Goal: Transaction & Acquisition: Obtain resource

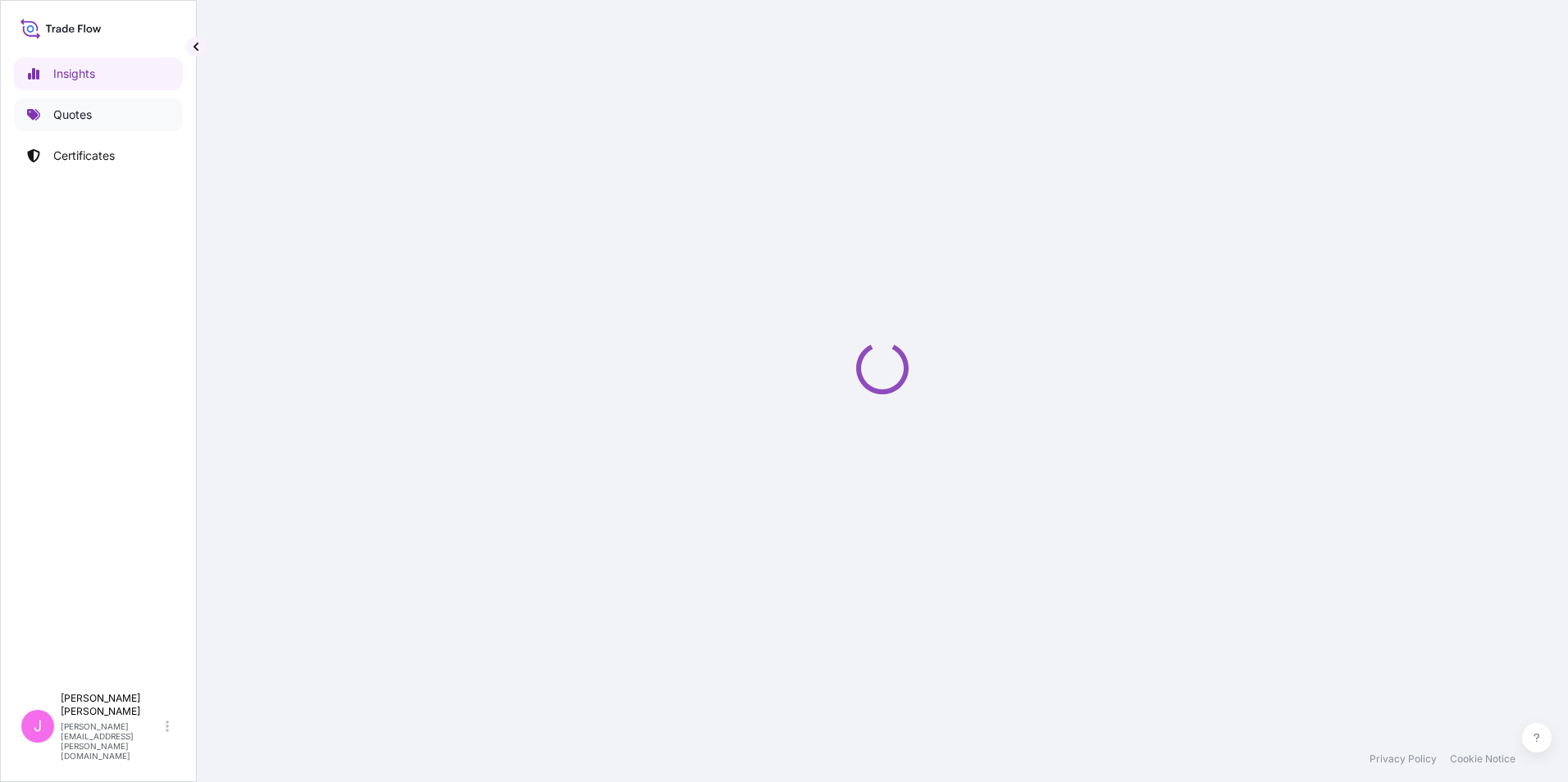
select select "2025"
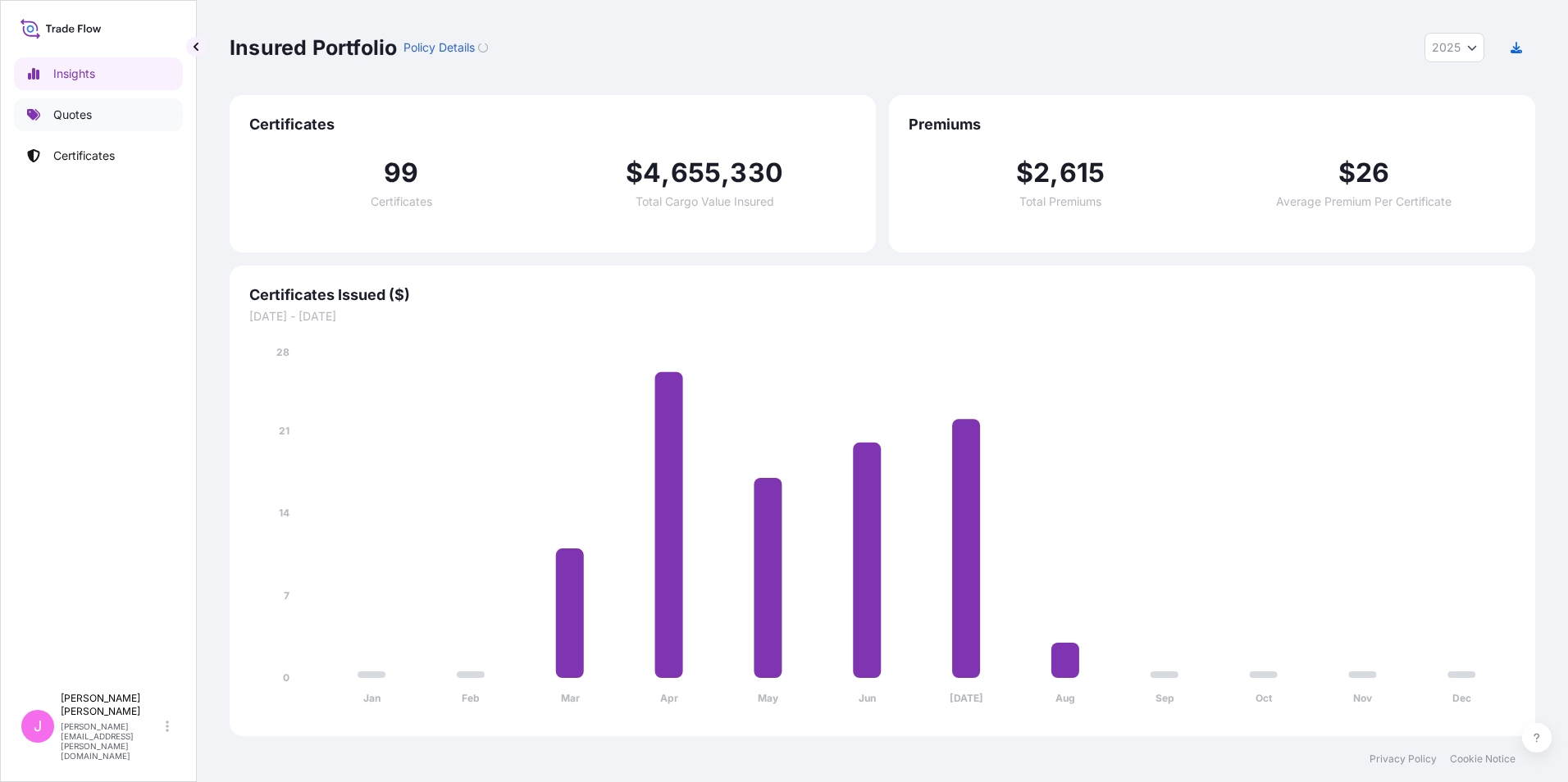
click at [68, 116] on p "Quotes" at bounding box center [72, 115] width 39 height 17
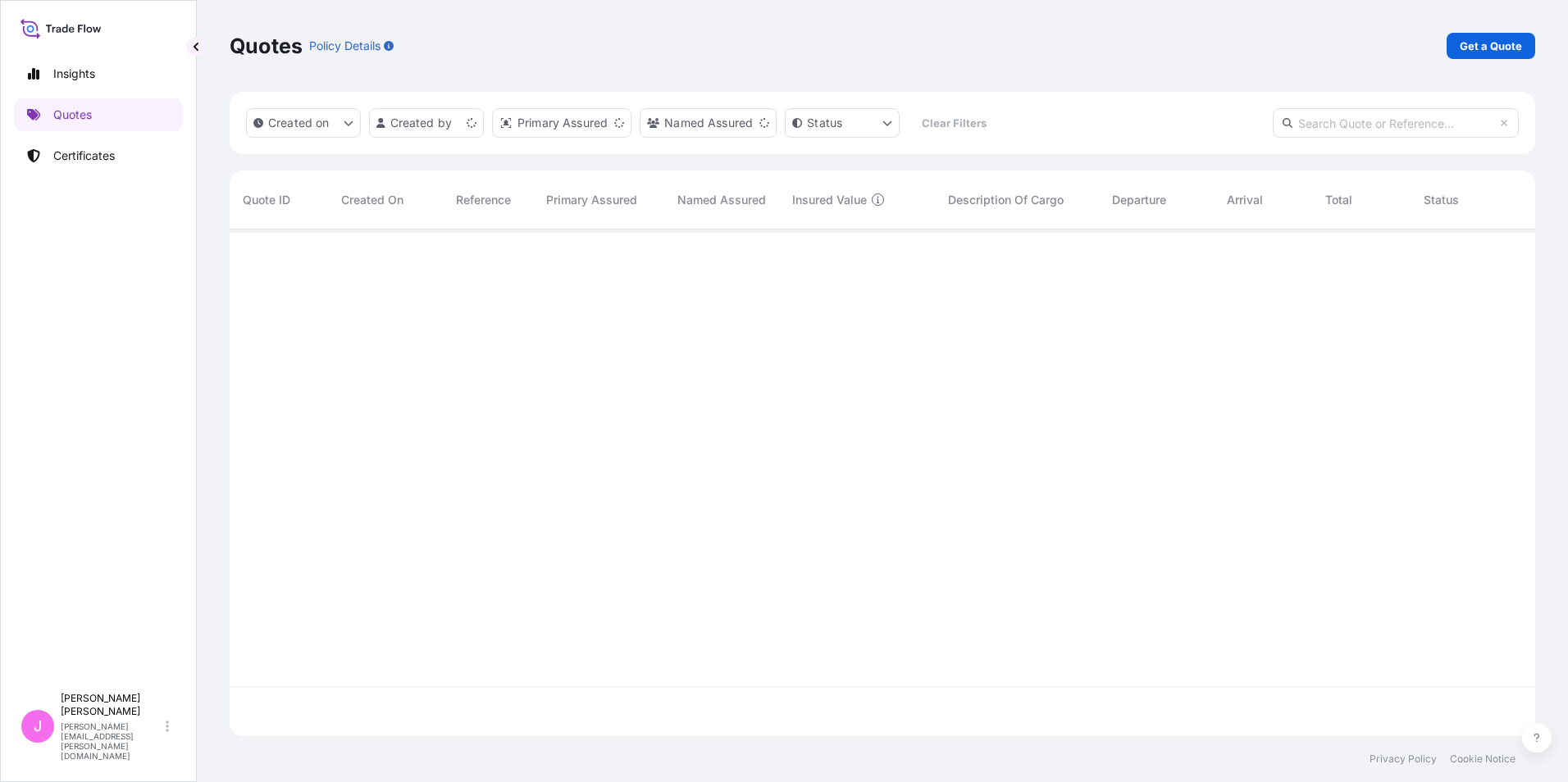
scroll to position [504, 1293]
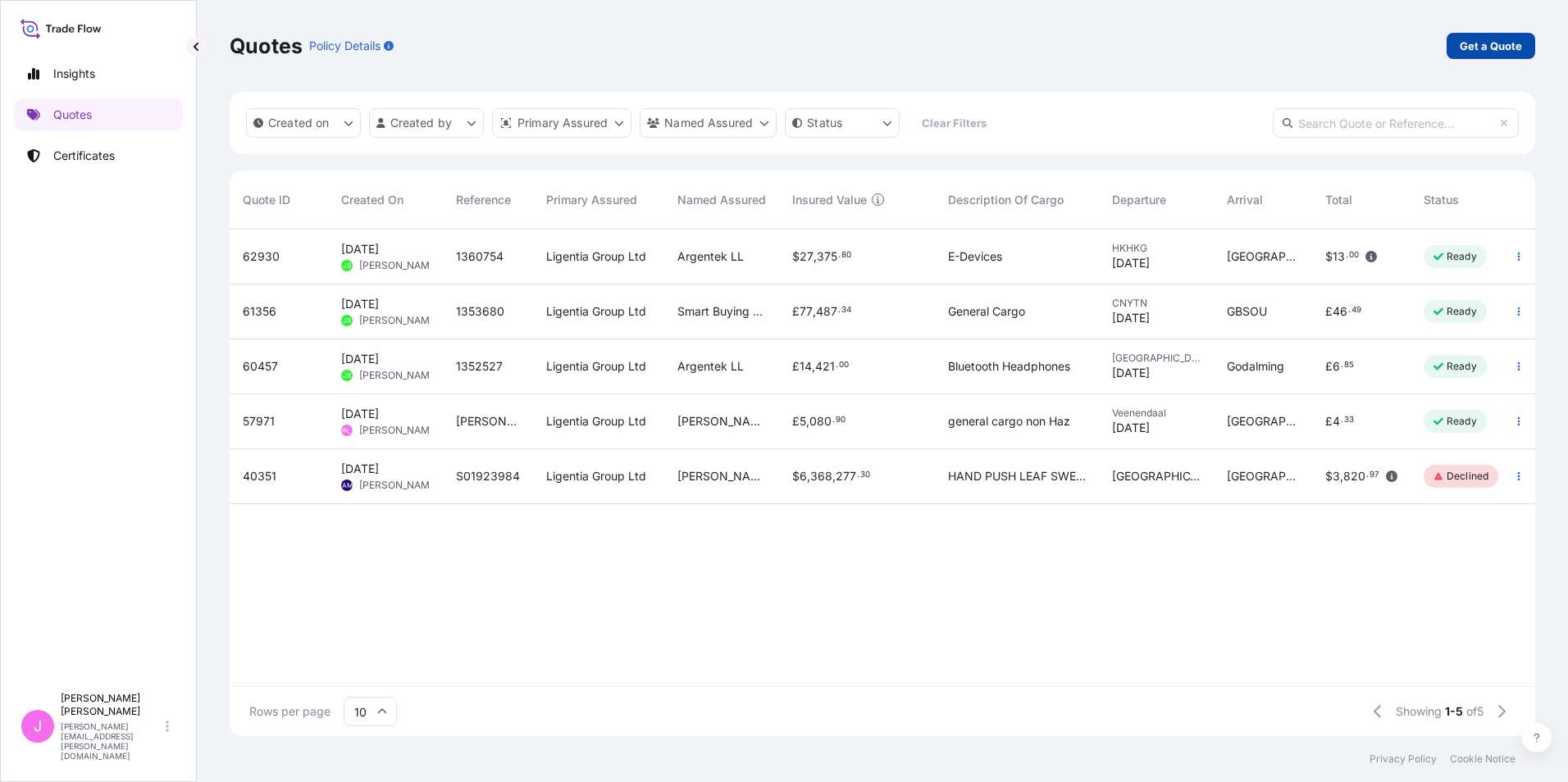
click at [1501, 46] on p "Get a Quote" at bounding box center [1490, 46] width 63 height 17
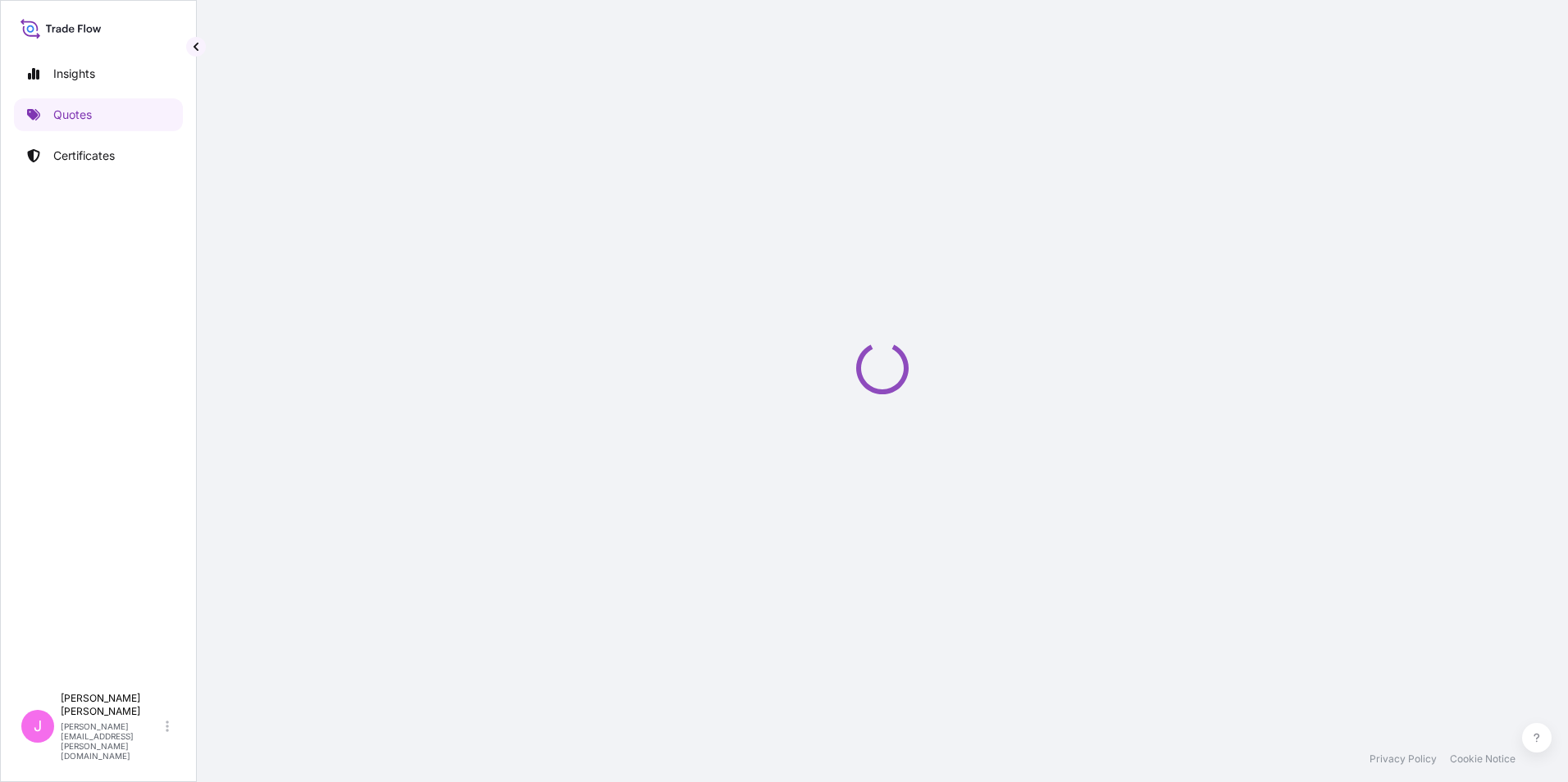
select select "Road / Inland"
select select "Sea"
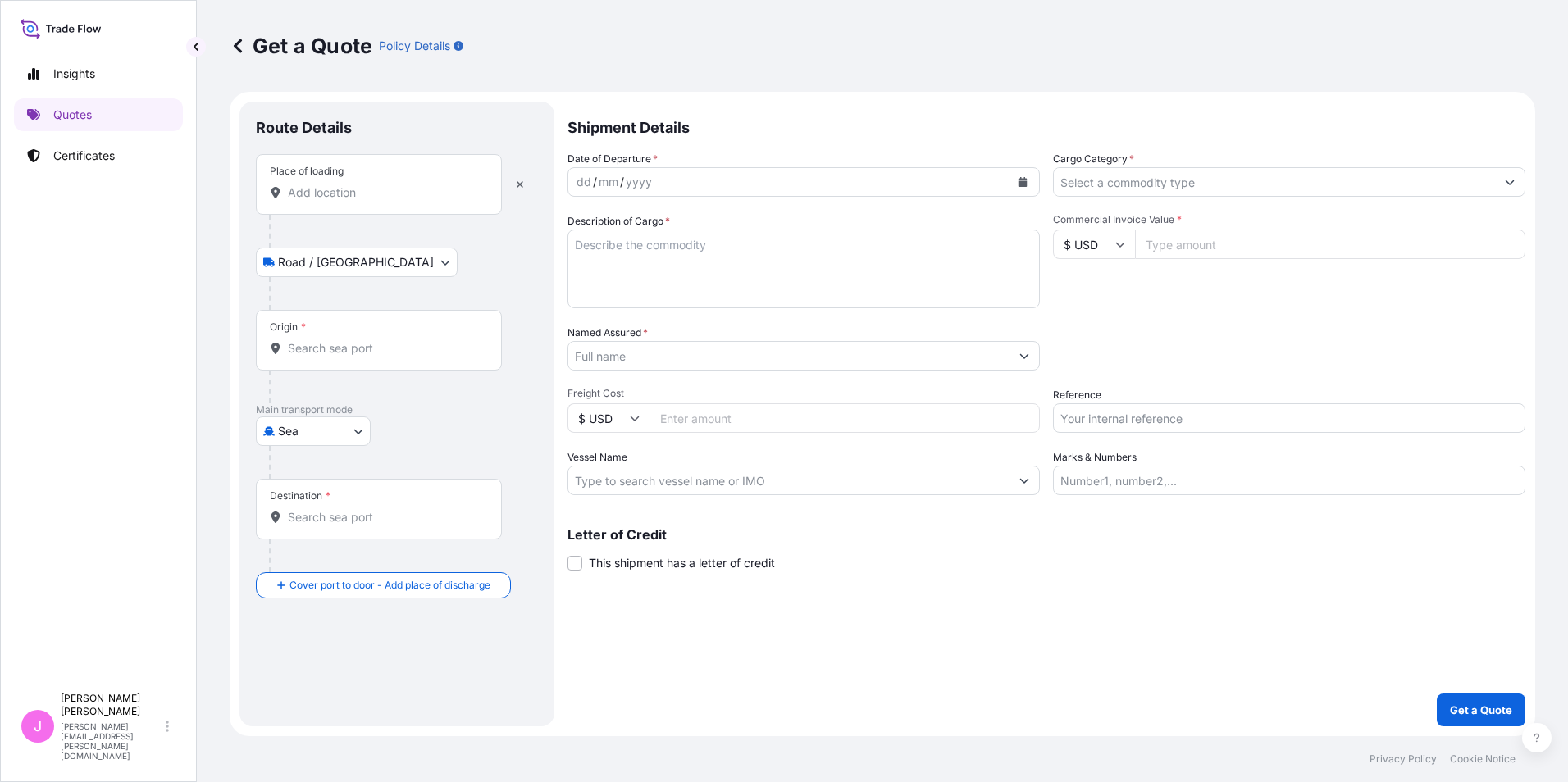
click at [342, 199] on input "Place of loading" at bounding box center [384, 193] width 193 height 17
click at [328, 195] on input "Place of loading" at bounding box center [384, 193] width 193 height 17
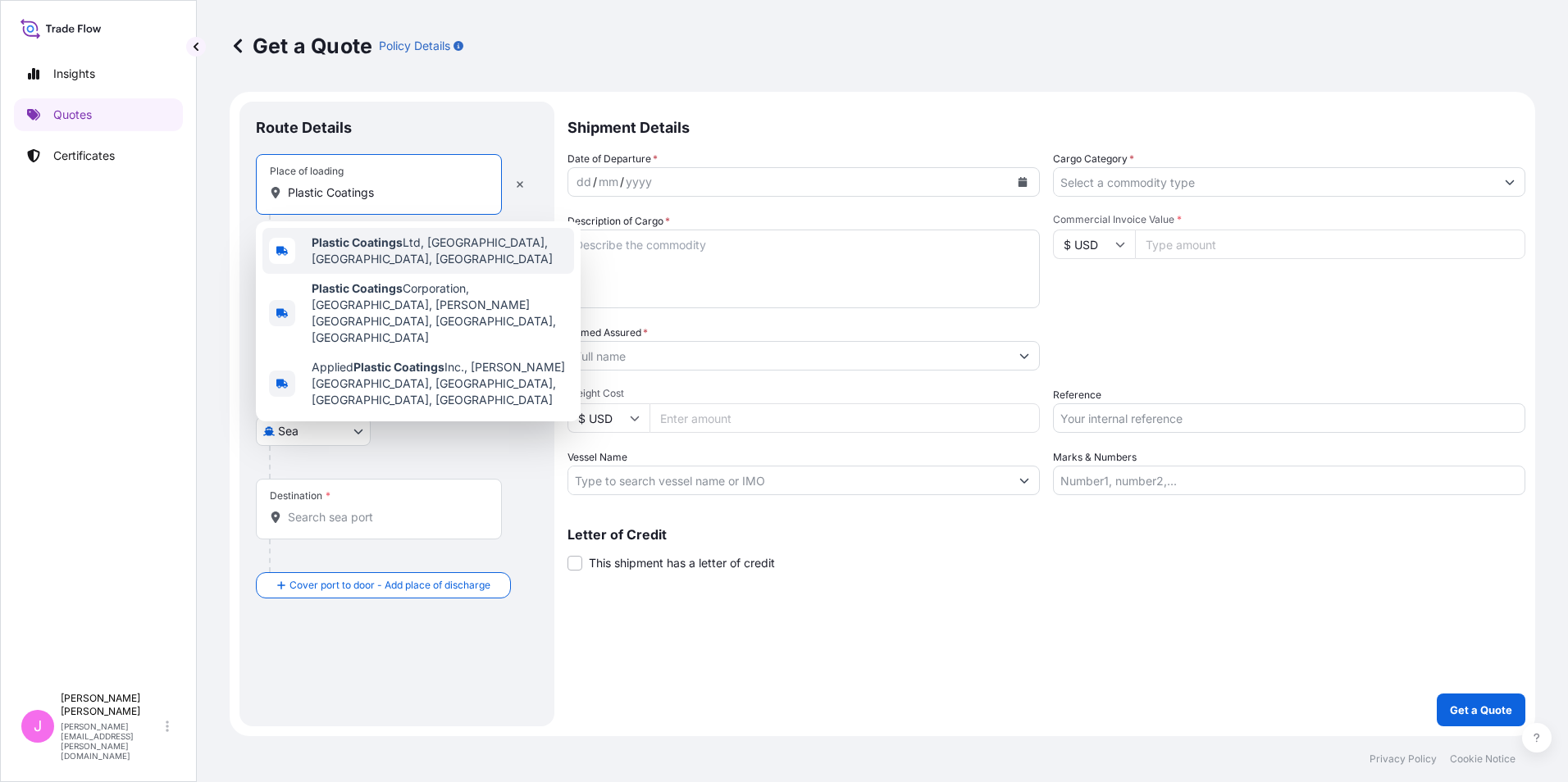
click at [360, 248] on b "Plastic Coatings" at bounding box center [357, 242] width 91 height 14
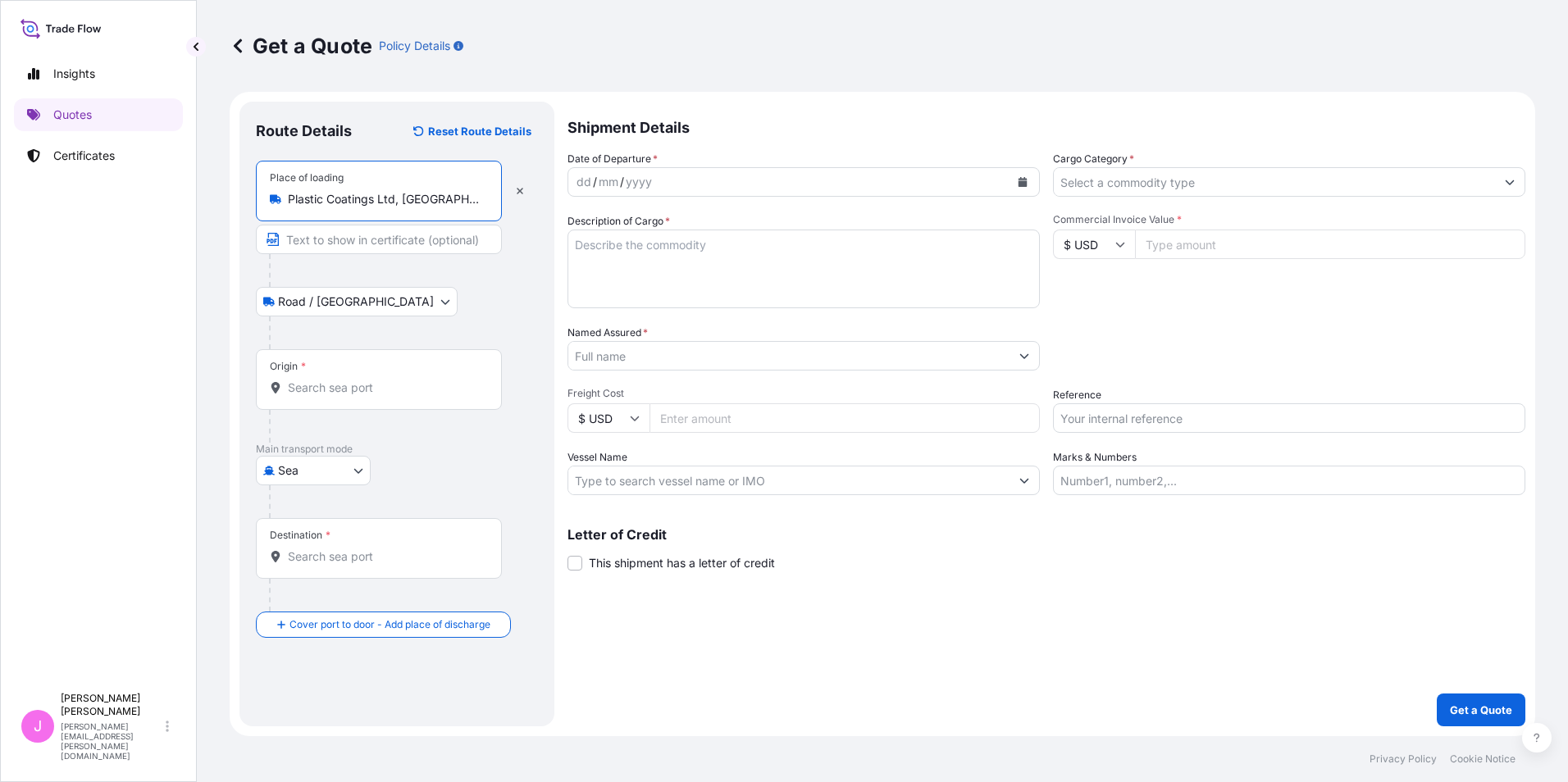
type input "Plastic Coatings Ltd, Ham Lane, Kingswinford, UK"
click at [360, 302] on body "0 options available. 3 options available. Insights Quotes Certificates J Jill O…" at bounding box center [784, 391] width 1568 height 782
click at [334, 342] on span "Road / Inland" at bounding box center [365, 345] width 155 height 17
click at [358, 478] on body "Insights Quotes Certificates J Jill O'Keefe jill.okeefe@ligentia.global Get a Q…" at bounding box center [784, 391] width 1568 height 782
click at [295, 576] on span "Road" at bounding box center [301, 573] width 28 height 17
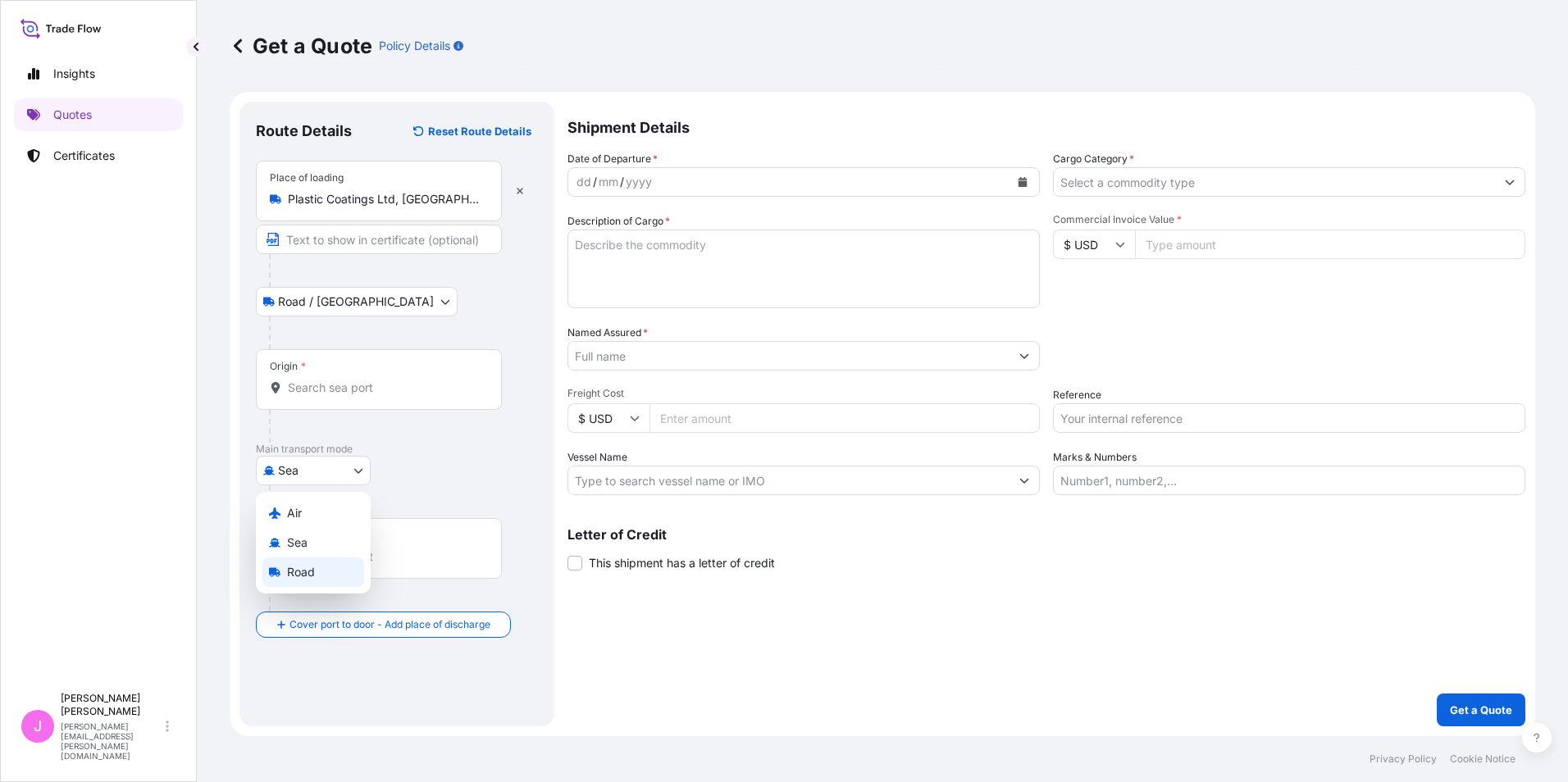
select select "Road"
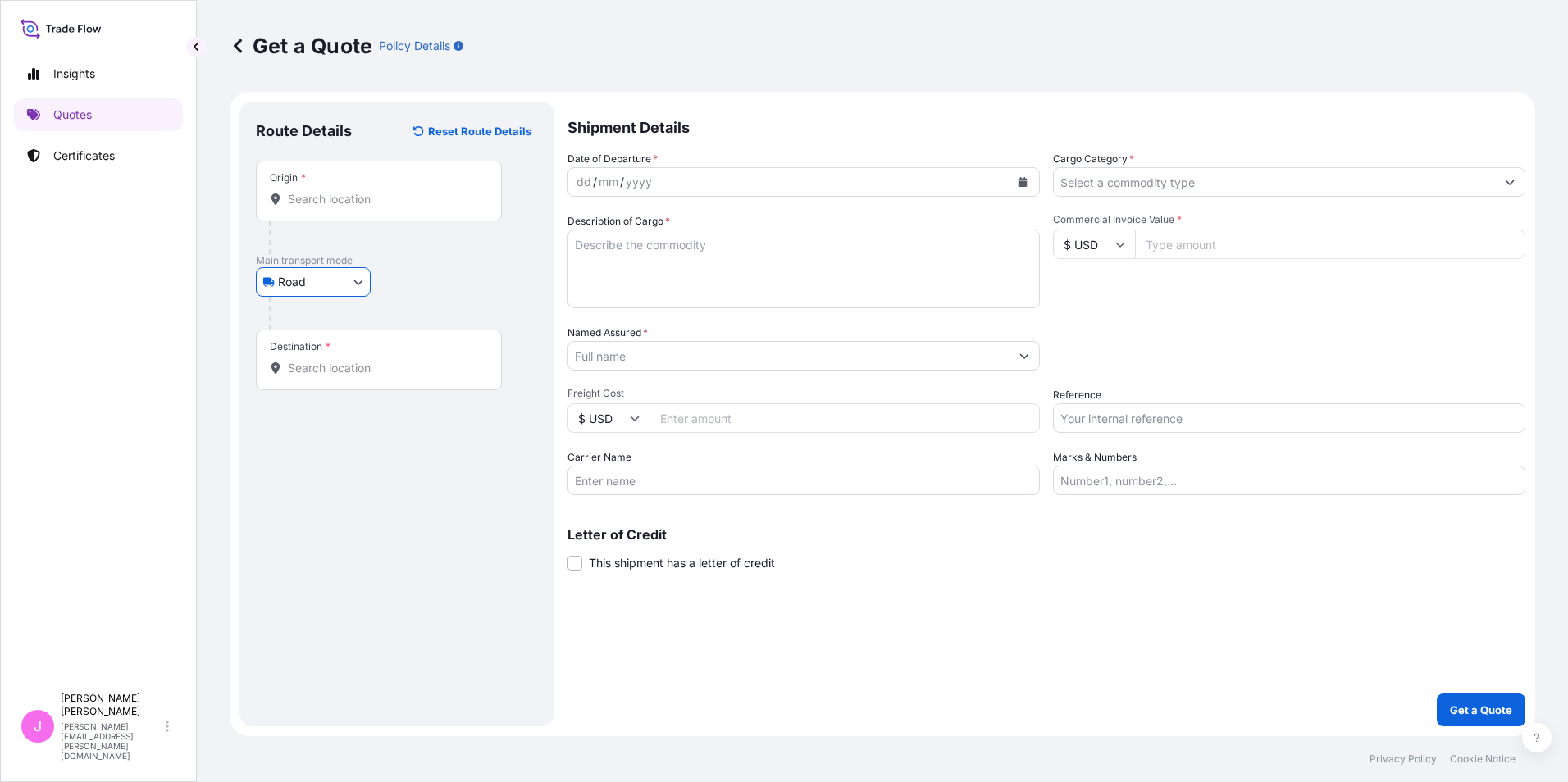
click at [366, 200] on input "Origin *" at bounding box center [384, 199] width 193 height 17
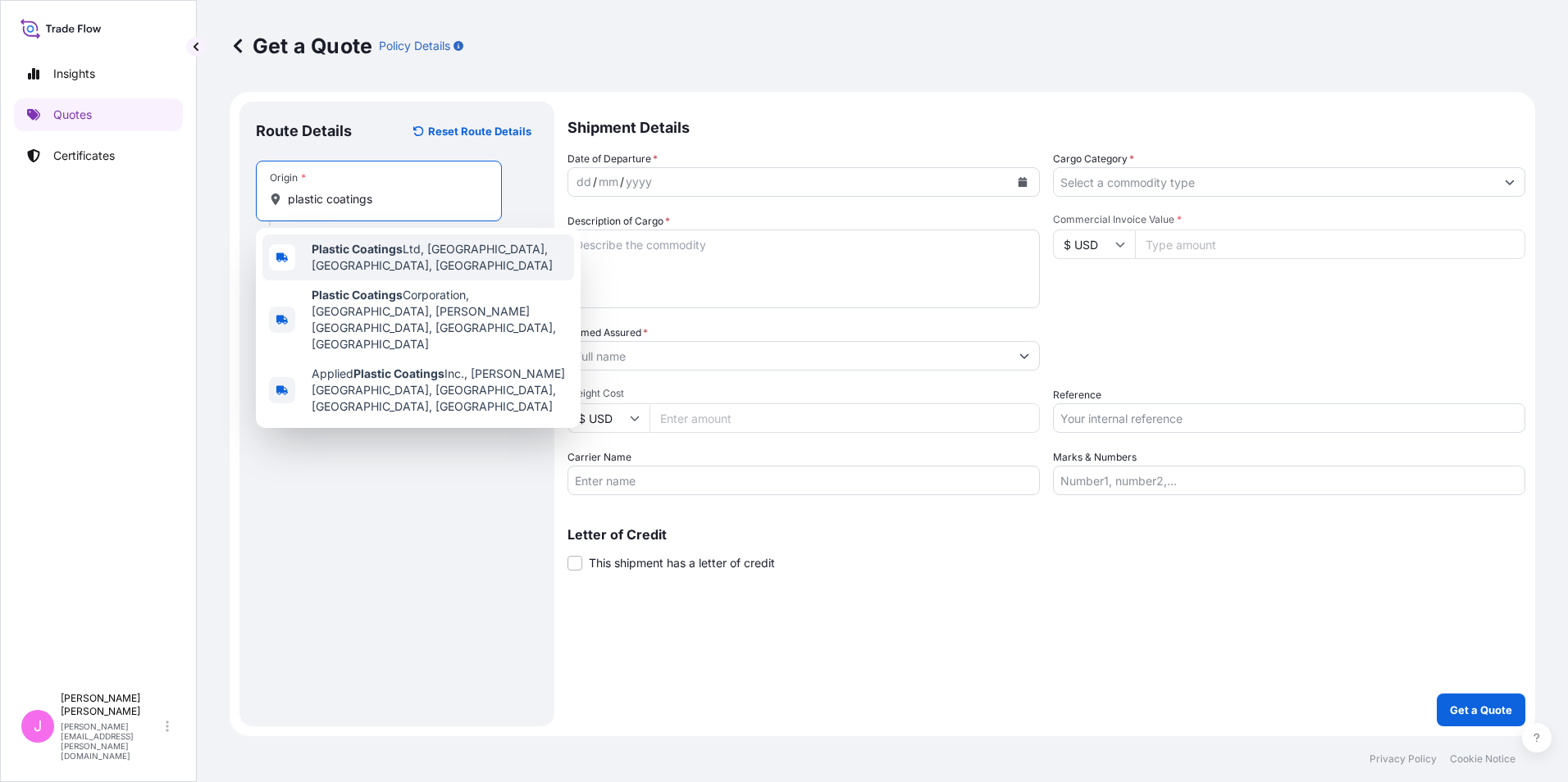
click at [383, 257] on span "Plastic Coatings Ltd, Ham Lane, Kingswinford, UK" at bounding box center [440, 257] width 256 height 33
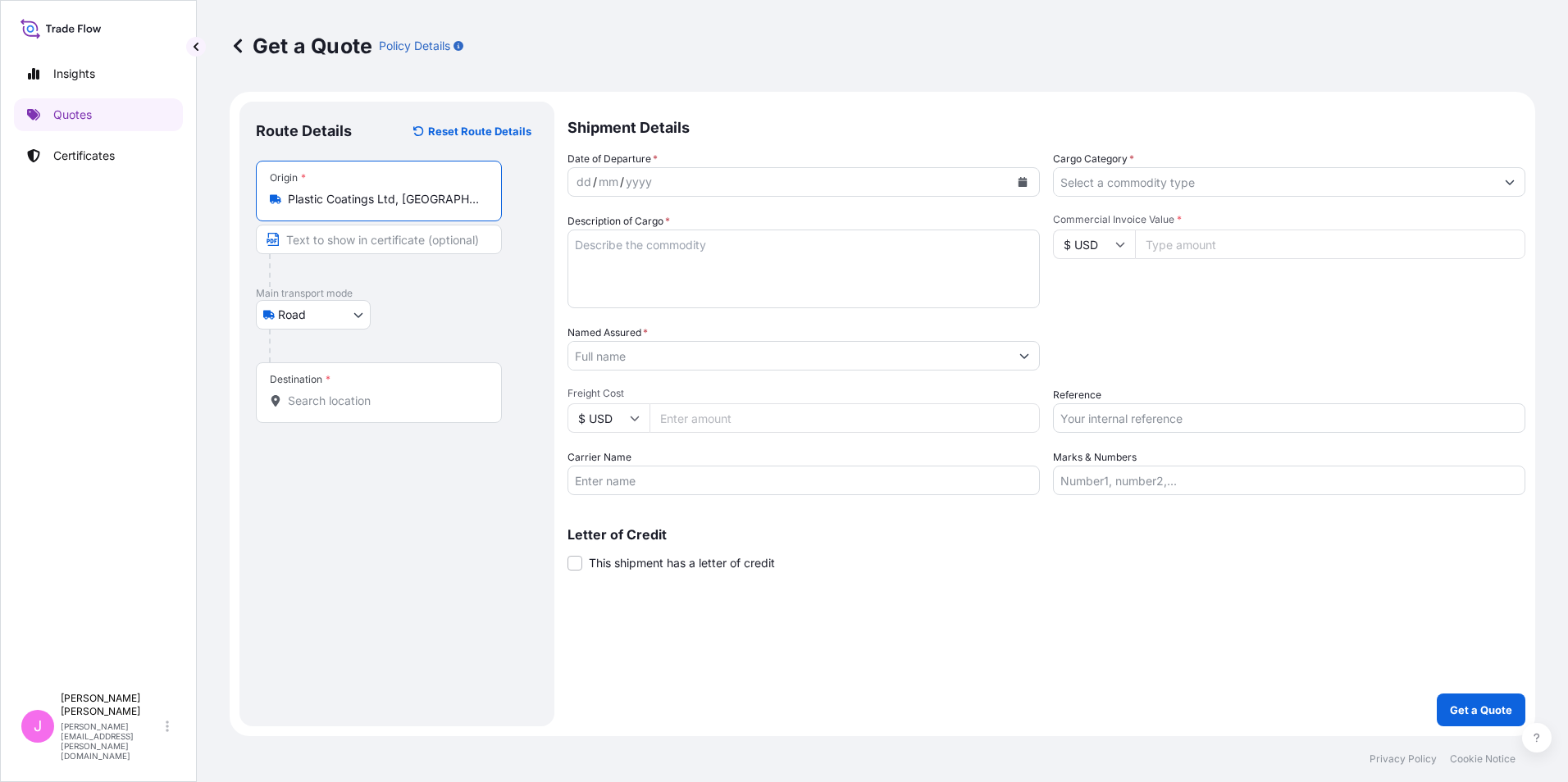
type input "Plastic Coatings Ltd, Ham Lane, Kingswinford, UK"
click at [345, 394] on input "Destination *" at bounding box center [384, 401] width 193 height 17
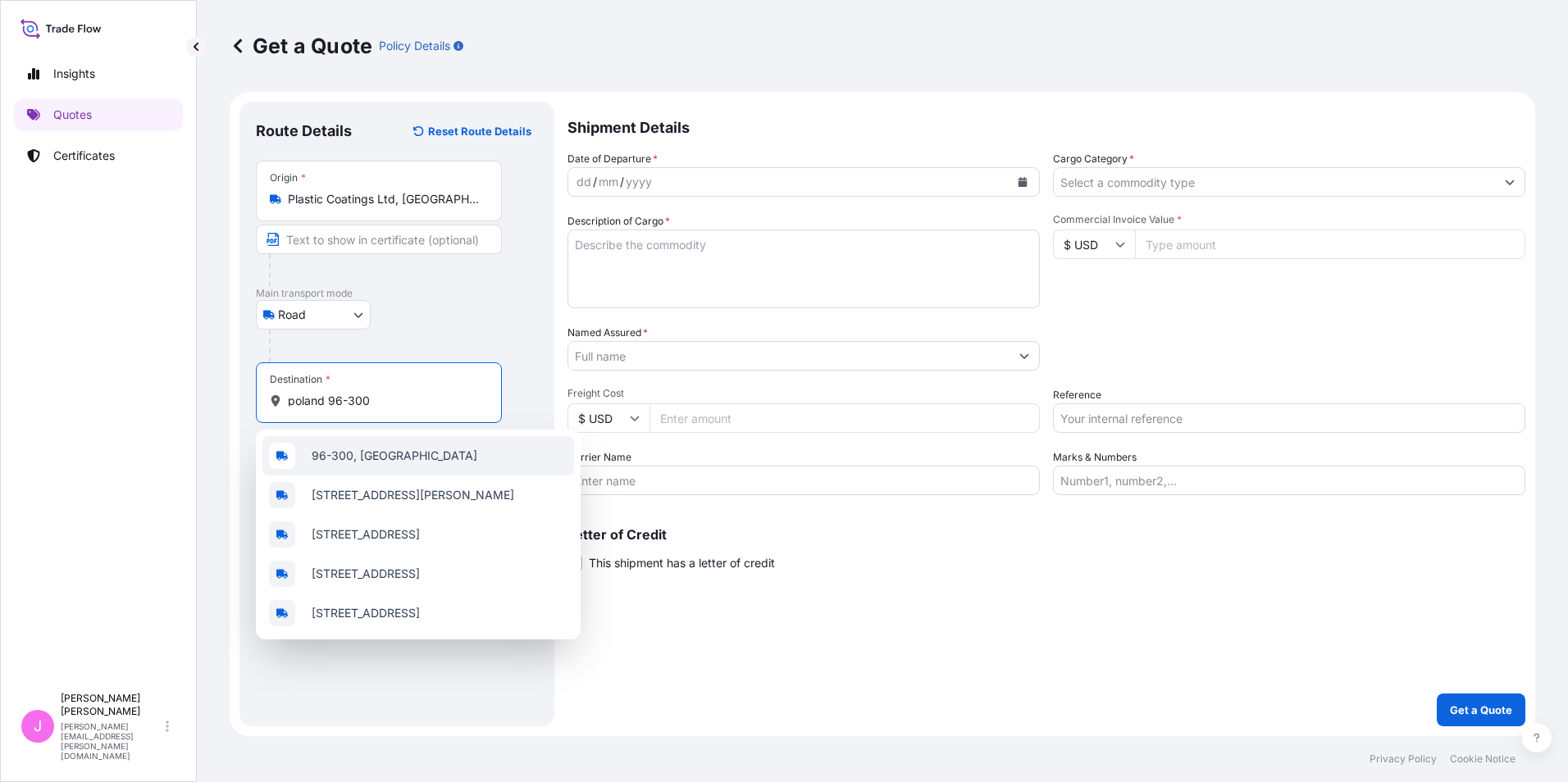
click at [374, 454] on span "96-300, Poland" at bounding box center [394, 456] width 165 height 17
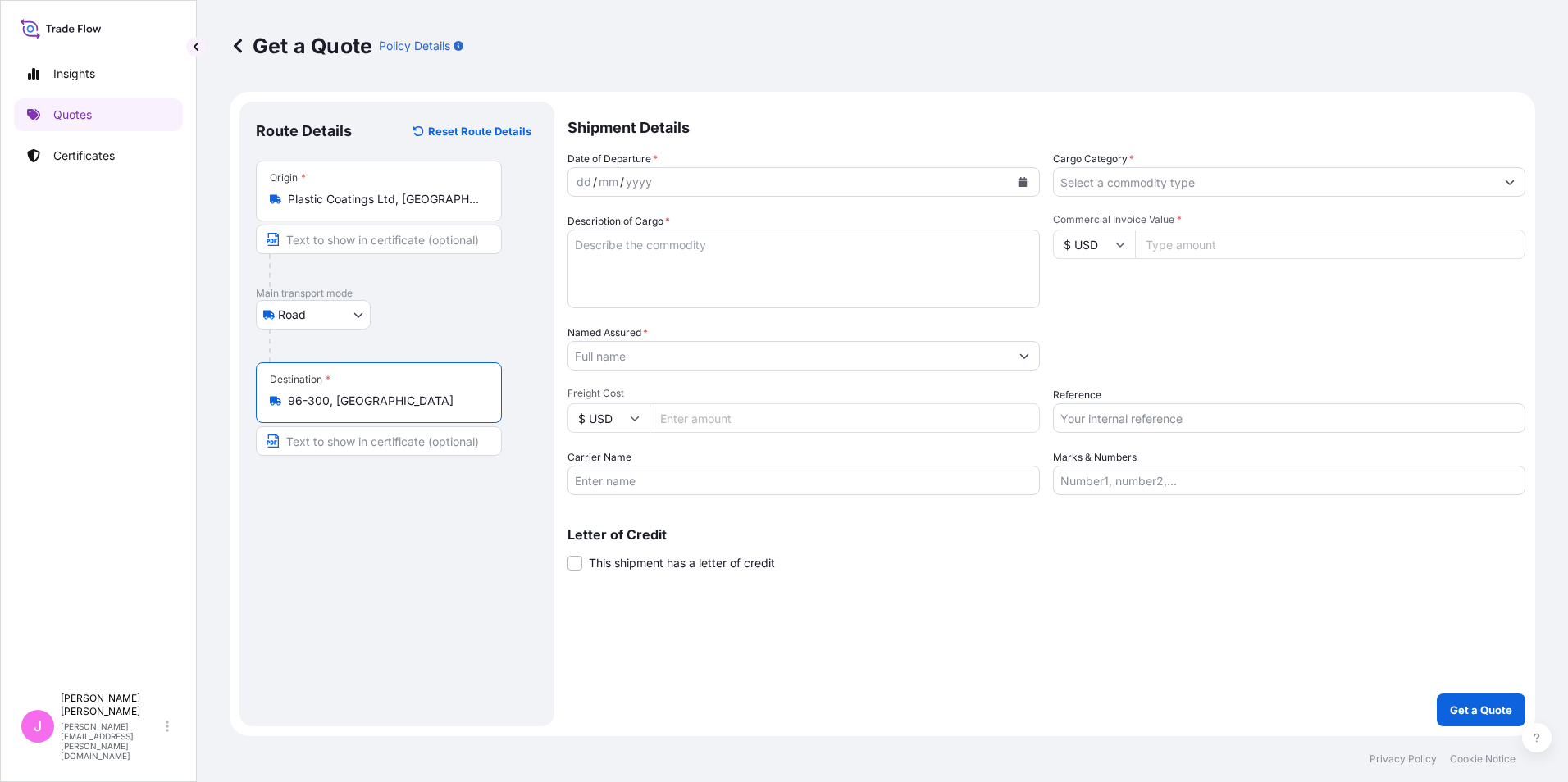
type input "96-300, Poland"
click at [634, 180] on div "yyyy" at bounding box center [638, 182] width 29 height 19
click at [1026, 178] on icon "Calendar" at bounding box center [1022, 181] width 10 height 10
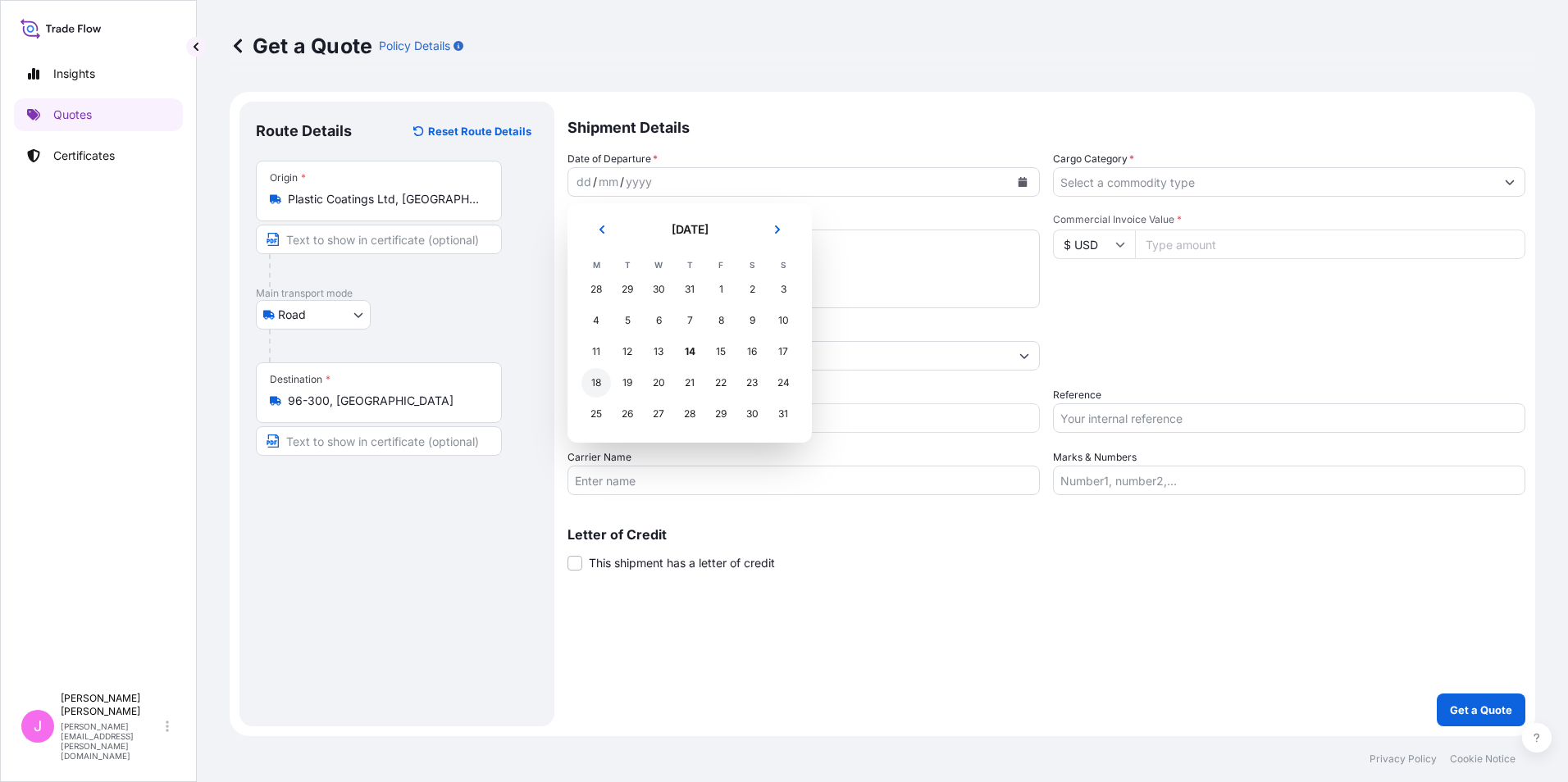
click at [588, 383] on div "18" at bounding box center [595, 383] width 29 height 29
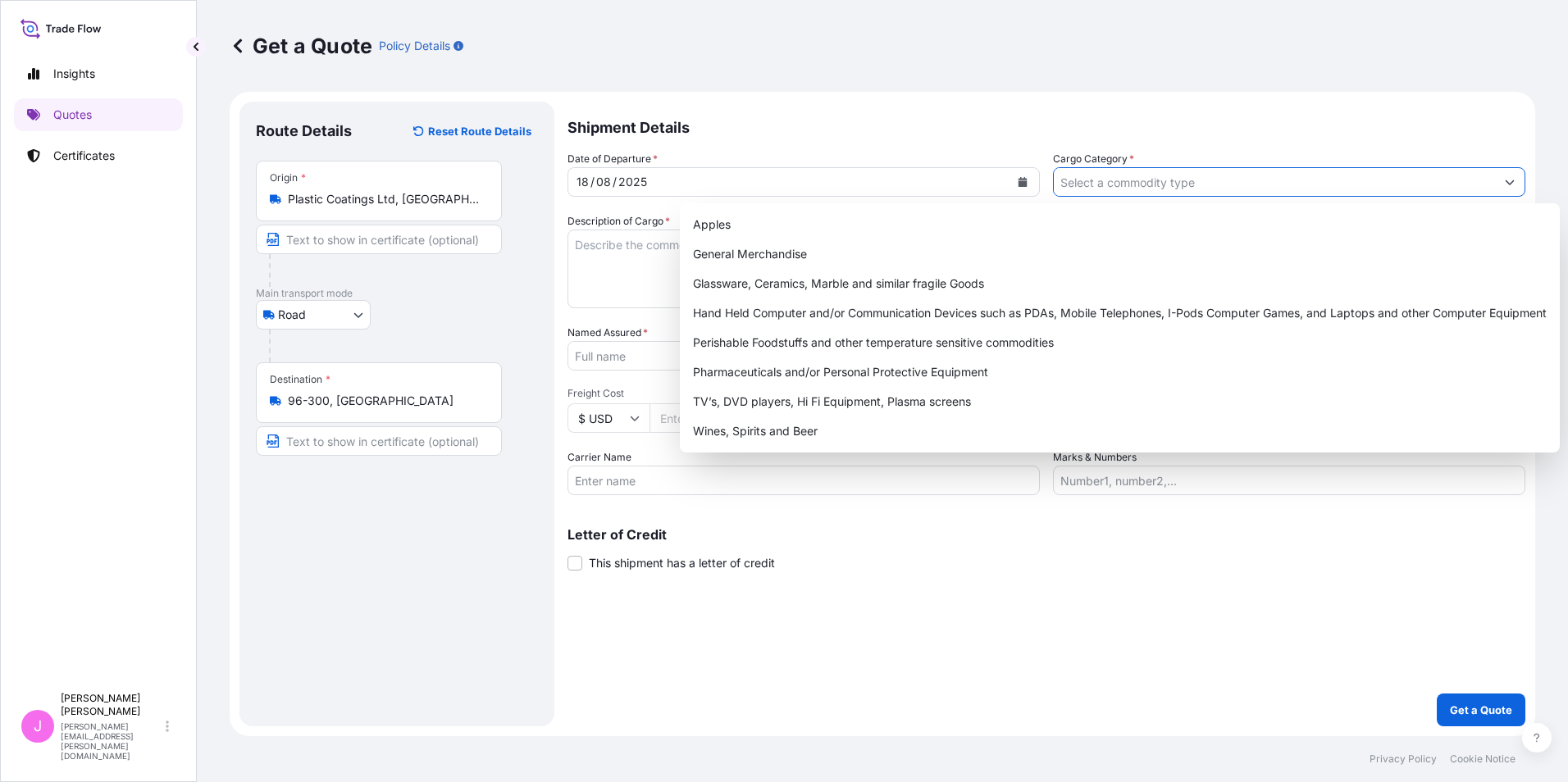
click at [1189, 180] on input "Cargo Category *" at bounding box center [1274, 181] width 441 height 29
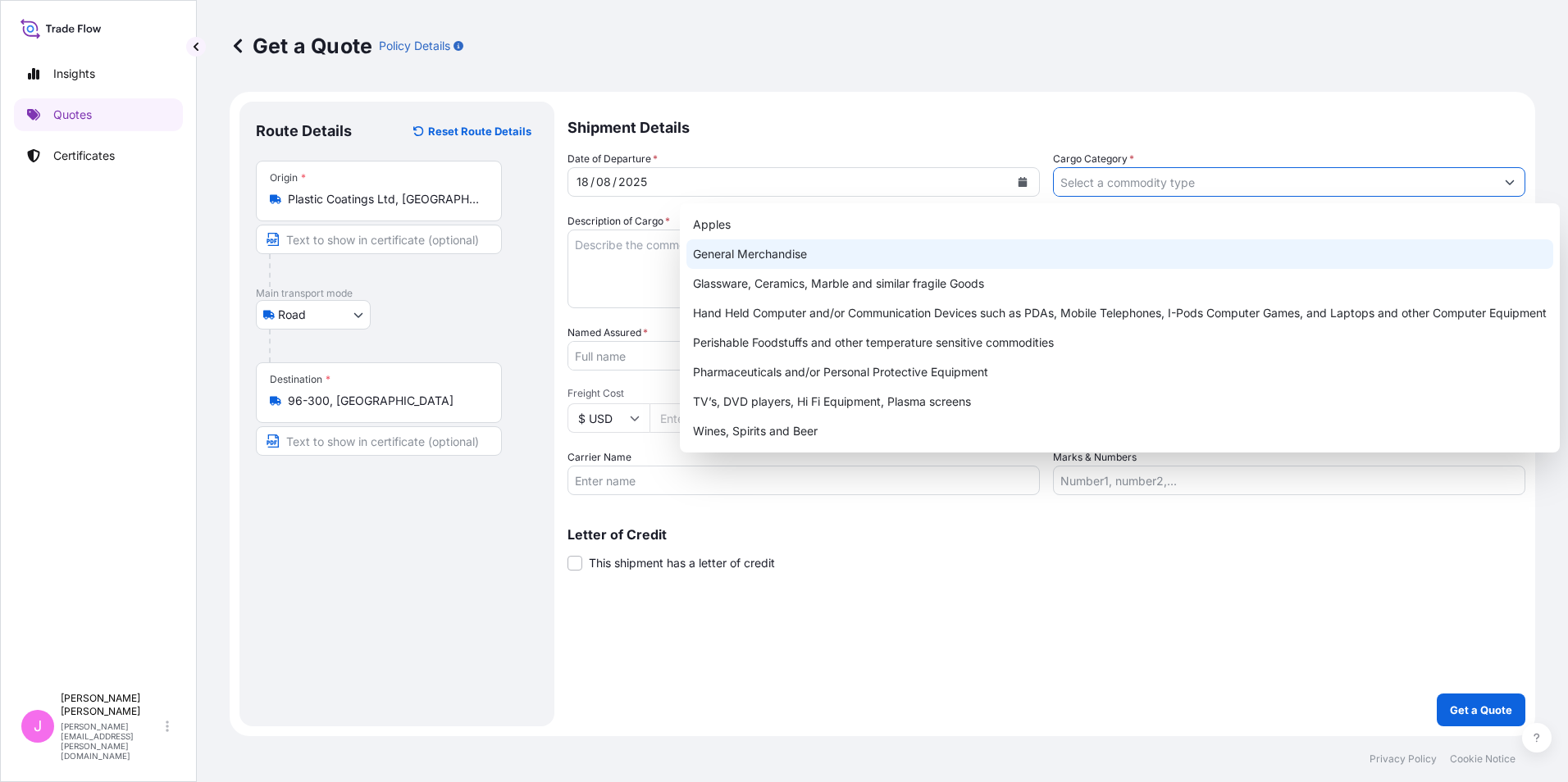
click at [883, 247] on div "General Merchandise" at bounding box center [1119, 254] width 867 height 29
type input "General Merchandise"
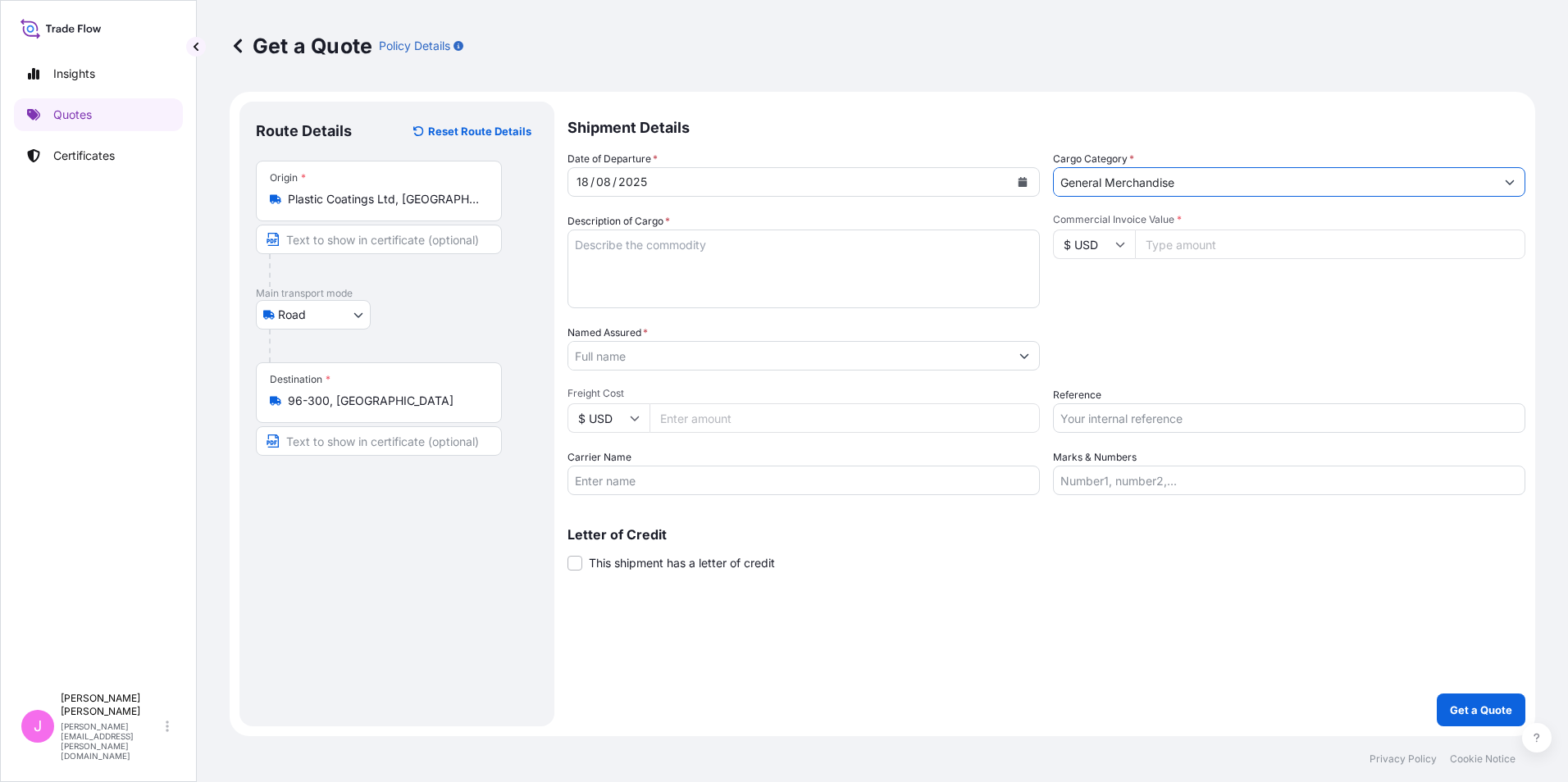
click at [851, 255] on textarea "Description of Cargo *" at bounding box center [803, 269] width 473 height 79
type textarea "wave machine"
click at [1120, 243] on icon at bounding box center [1119, 244] width 10 height 10
click at [1102, 325] on div "£ GBP" at bounding box center [1094, 323] width 69 height 31
type input "£ GBP"
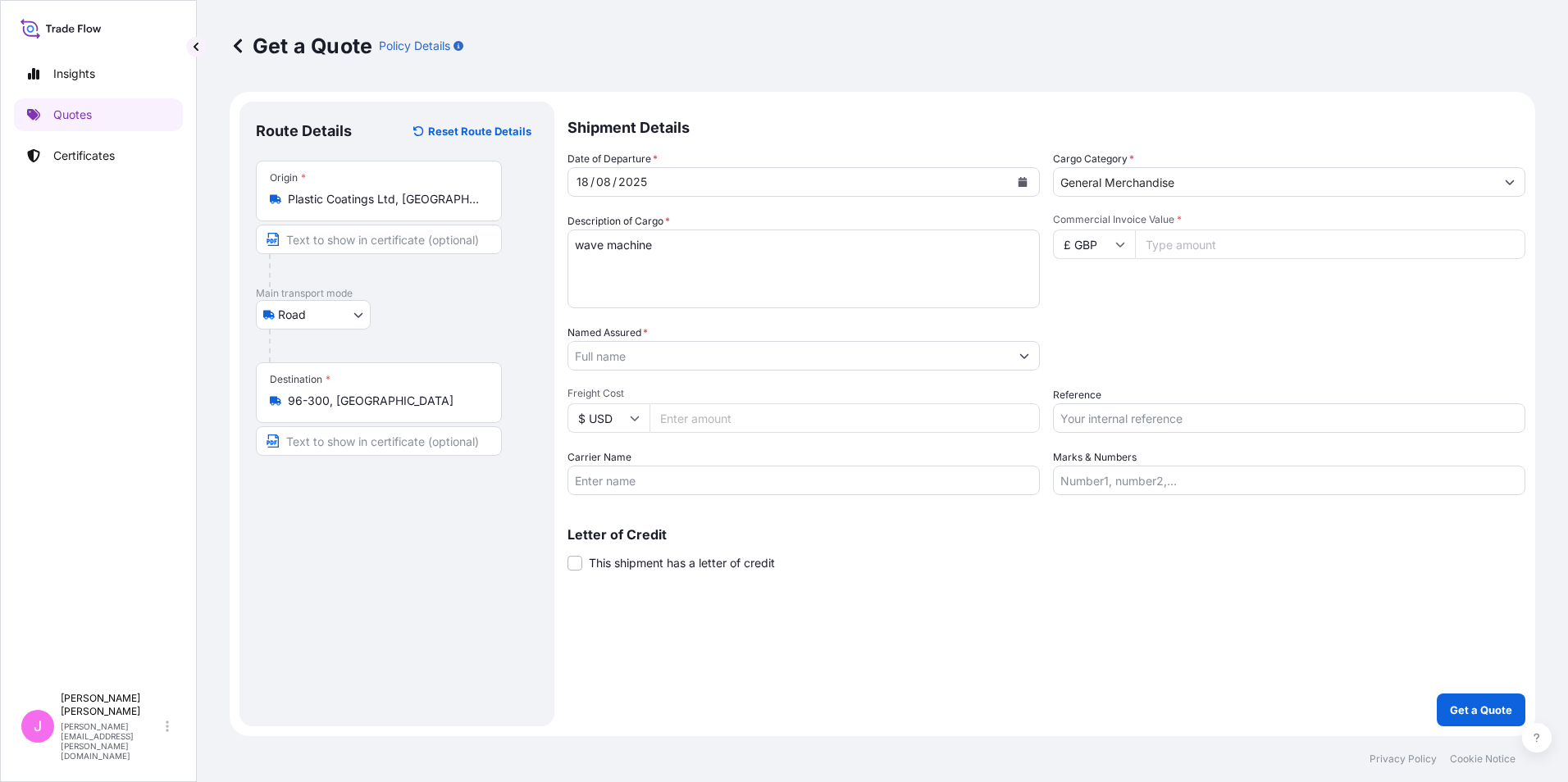
click at [1194, 242] on input "Commercial Invoice Value *" at bounding box center [1330, 244] width 390 height 29
click at [1249, 328] on div "Packing Category Type to search a container mode Please select a primary mode o…" at bounding box center [1289, 348] width 473 height 46
click at [1170, 245] on input "15000.00" at bounding box center [1330, 244] width 390 height 29
type input "1500.00"
click at [1203, 311] on div "Date of Departure * 18 / 08 / 2025 Cargo Category * General Merchandise Descrip…" at bounding box center [1046, 323] width 958 height 345
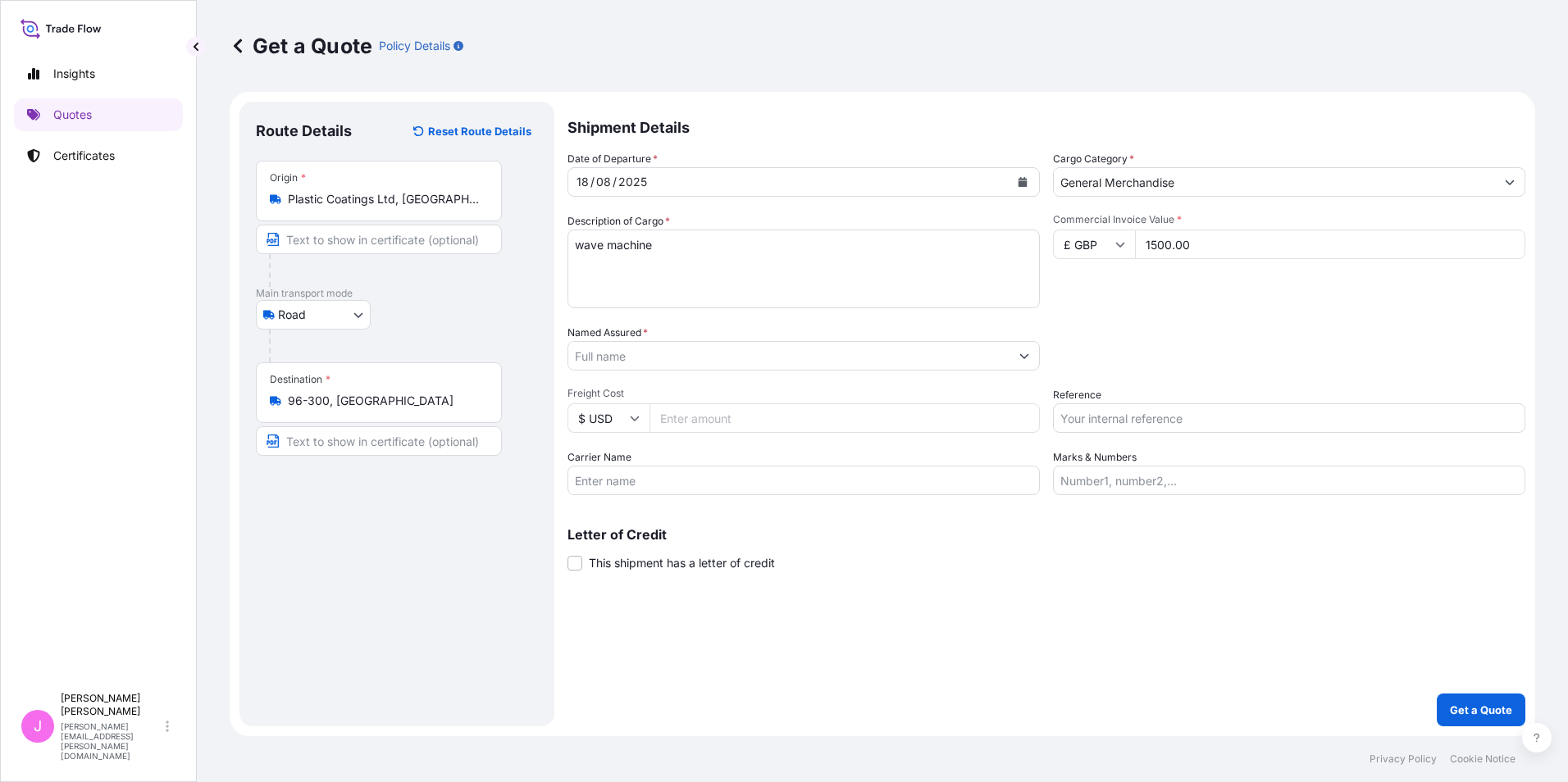
click at [634, 419] on icon at bounding box center [634, 418] width 10 height 10
click at [615, 500] on div "£ GBP" at bounding box center [609, 497] width 69 height 31
type input "£ GBP"
click at [688, 416] on input "Freight Cost" at bounding box center [845, 418] width 390 height 29
type input "281"
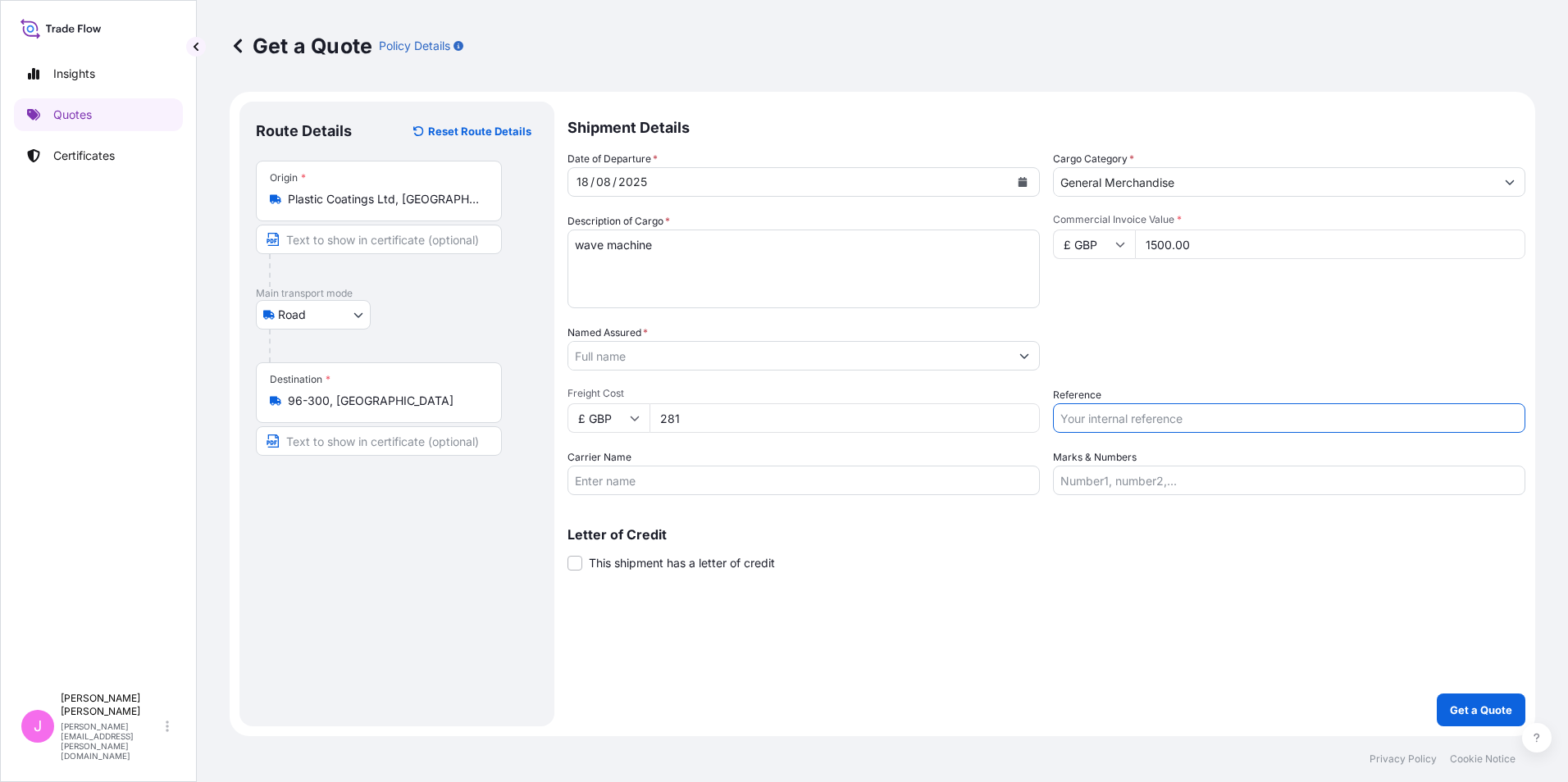
click at [1145, 422] on input "Reference" at bounding box center [1289, 418] width 473 height 29
type input "m"
type input "MURPHY WAVE PLASTIC COATINGS"
click at [1478, 710] on p "Get a Quote" at bounding box center [1481, 710] width 63 height 17
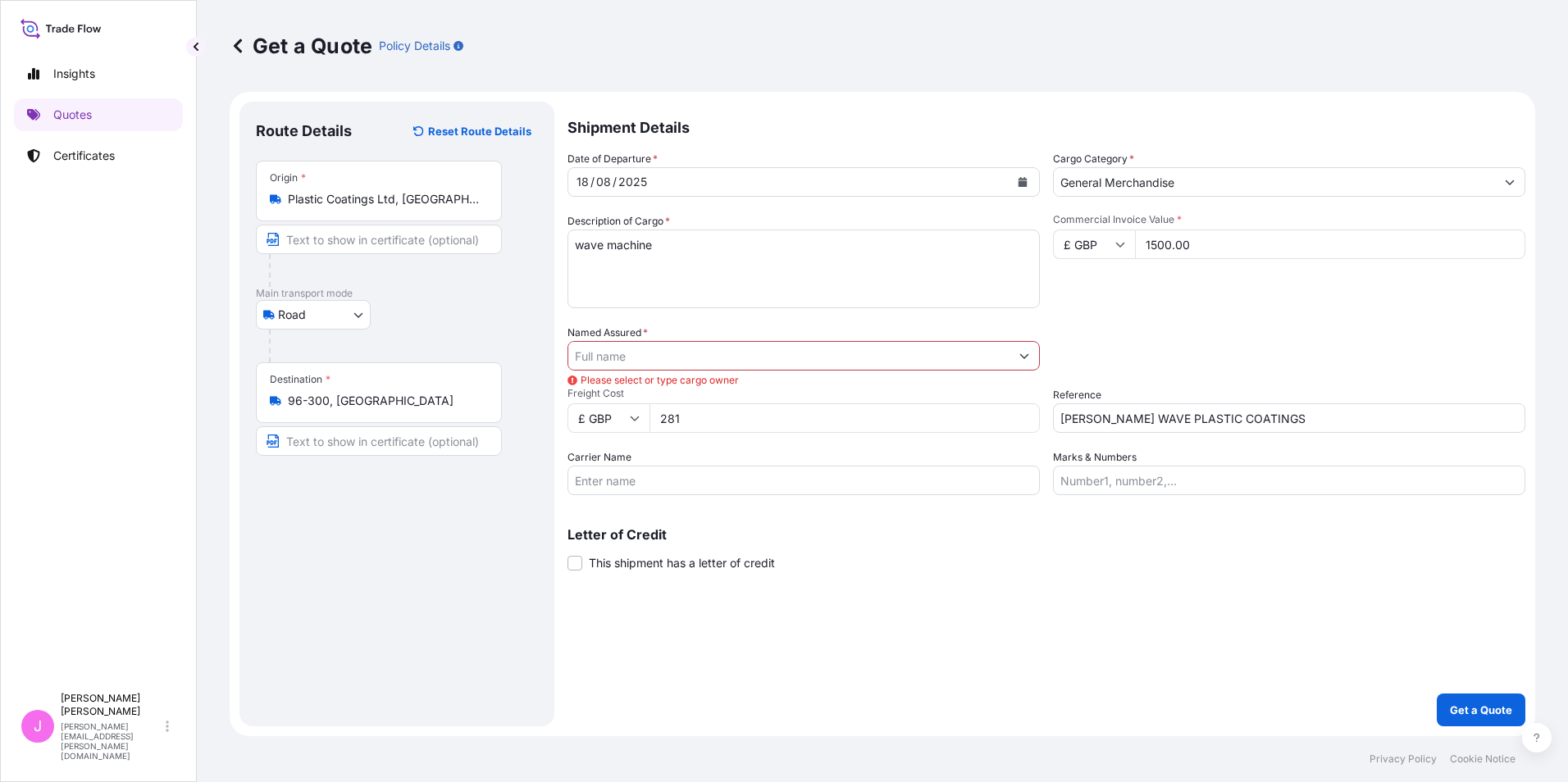
click at [678, 358] on input "Named Assured *" at bounding box center [788, 355] width 441 height 29
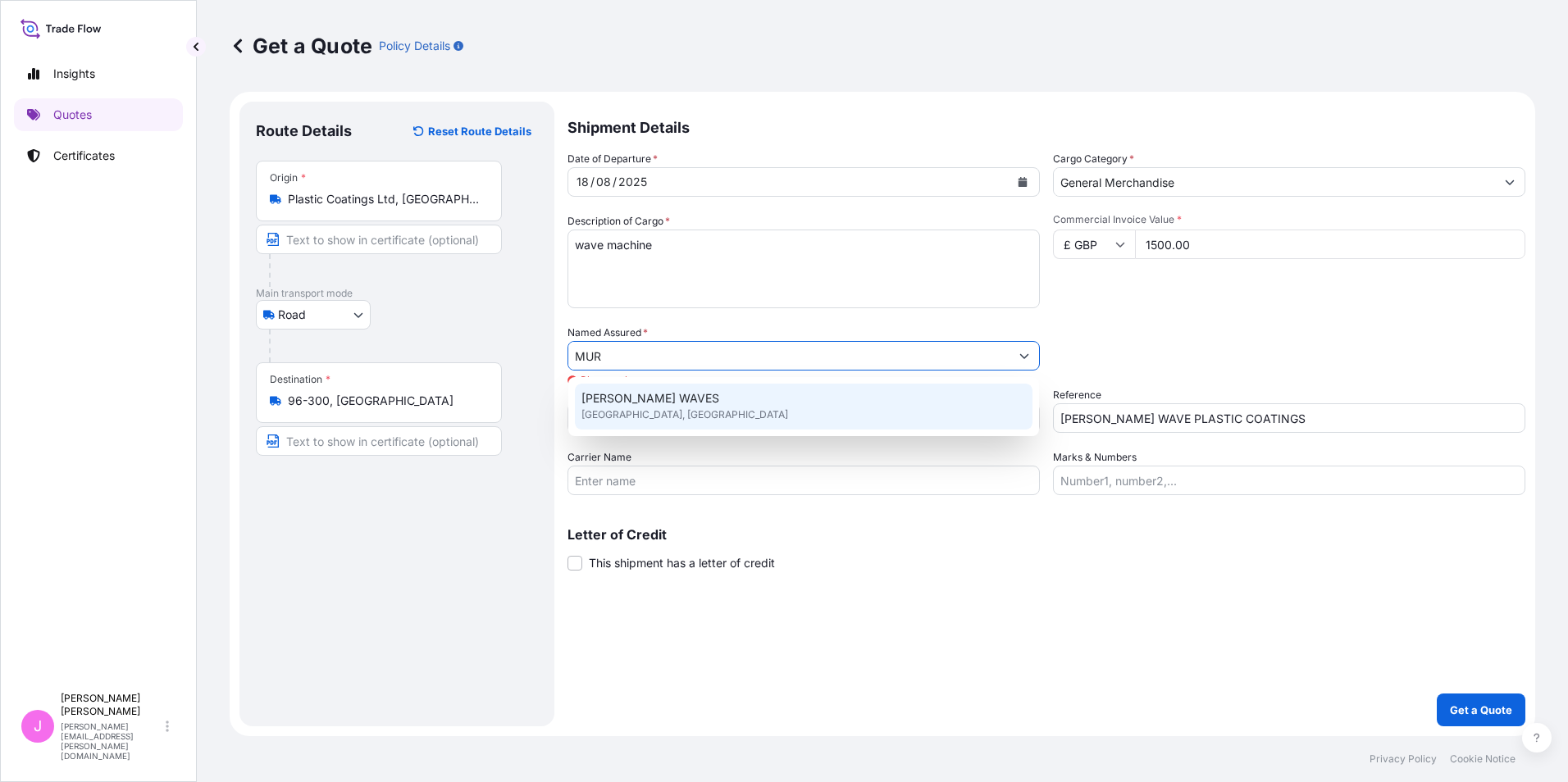
click at [693, 413] on span "Hillington Road, Glasgow, United Kingdom" at bounding box center [685, 414] width 207 height 17
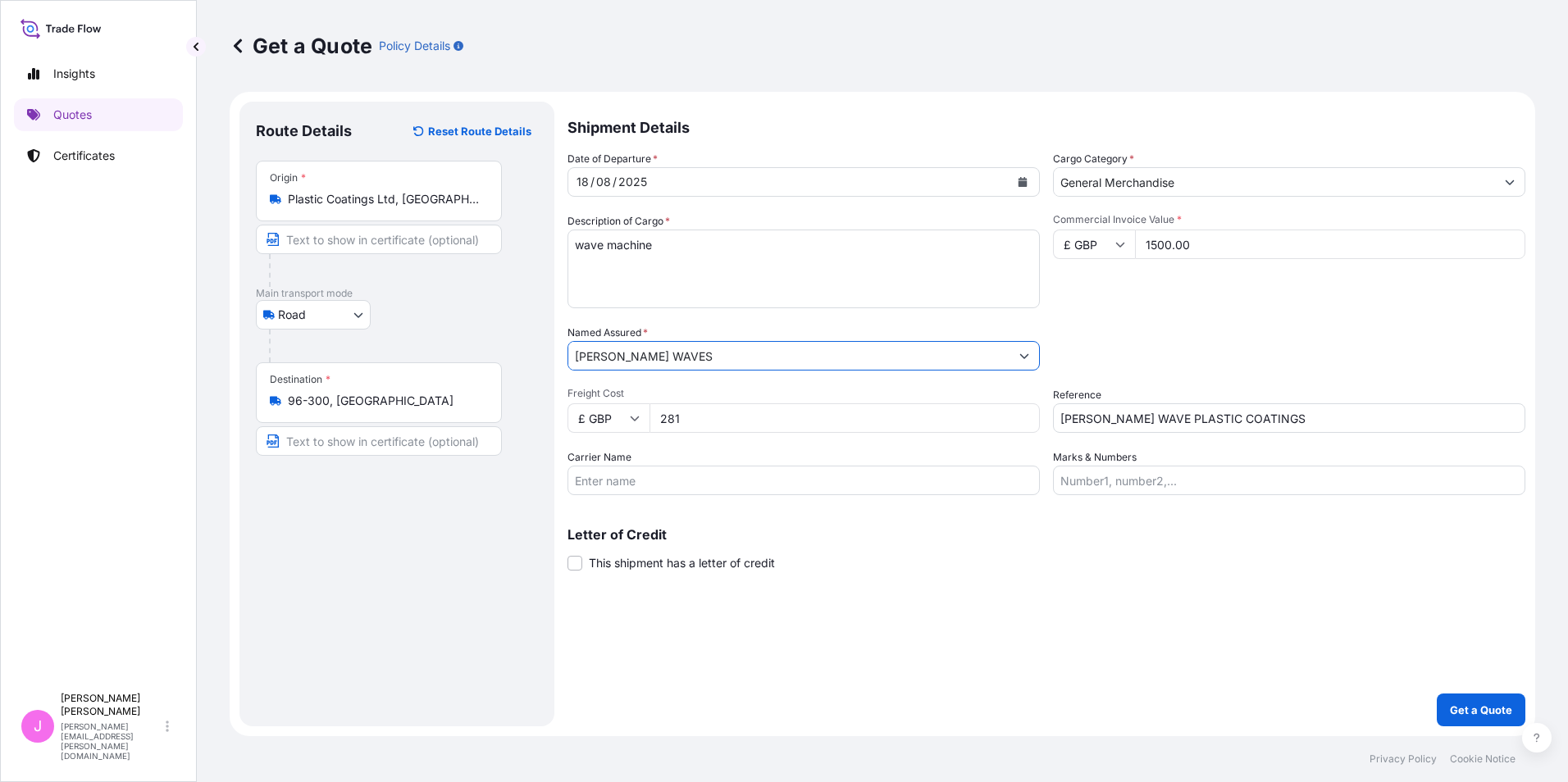
type input "MURPHY WAVES"
click at [996, 614] on div "Shipment Details Date of Departure * 18 / 08 / 2025 Cargo Category * General Me…" at bounding box center [1046, 414] width 958 height 625
click at [1468, 712] on p "Get a Quote" at bounding box center [1481, 710] width 63 height 17
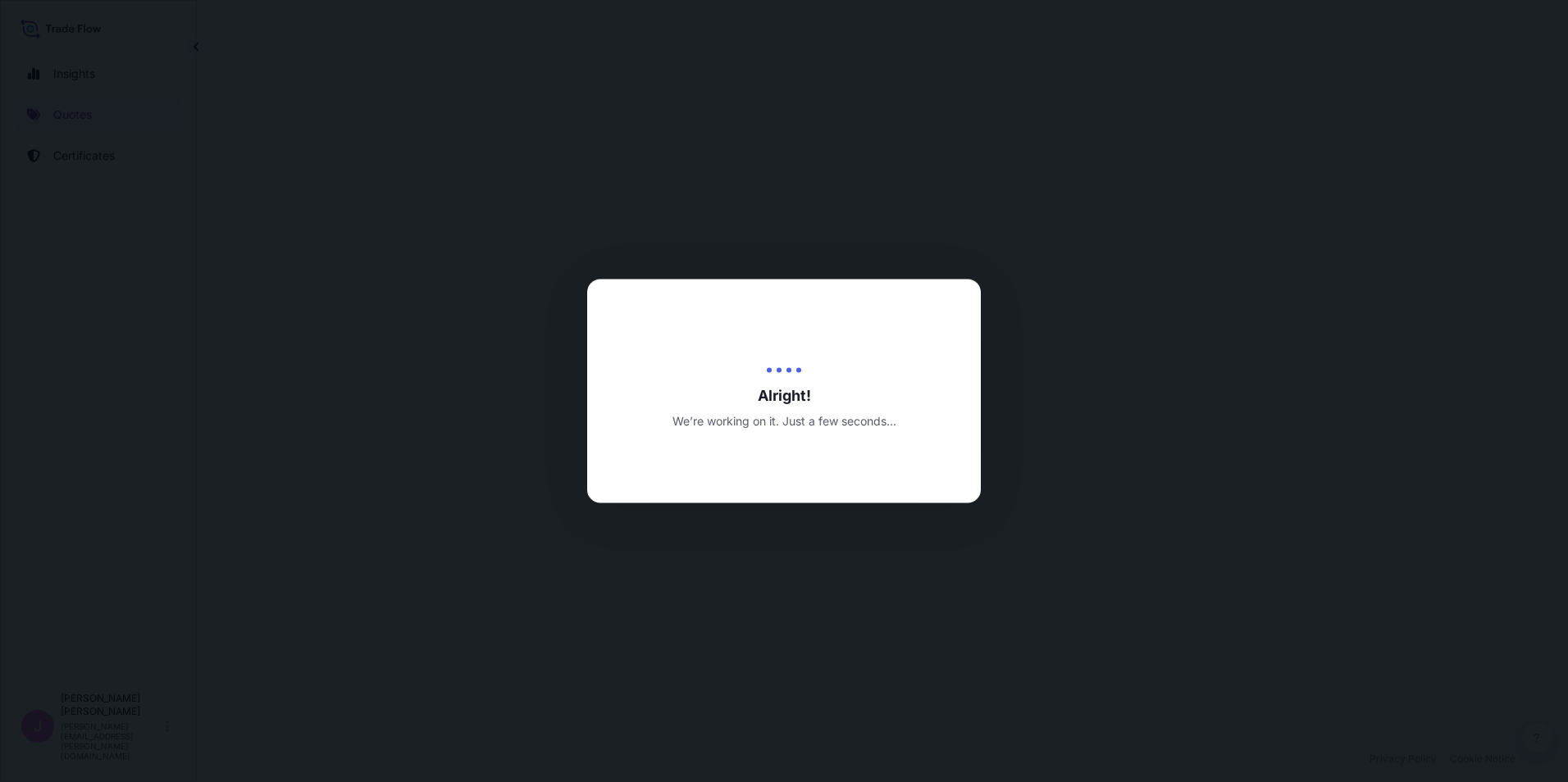
select select "Road"
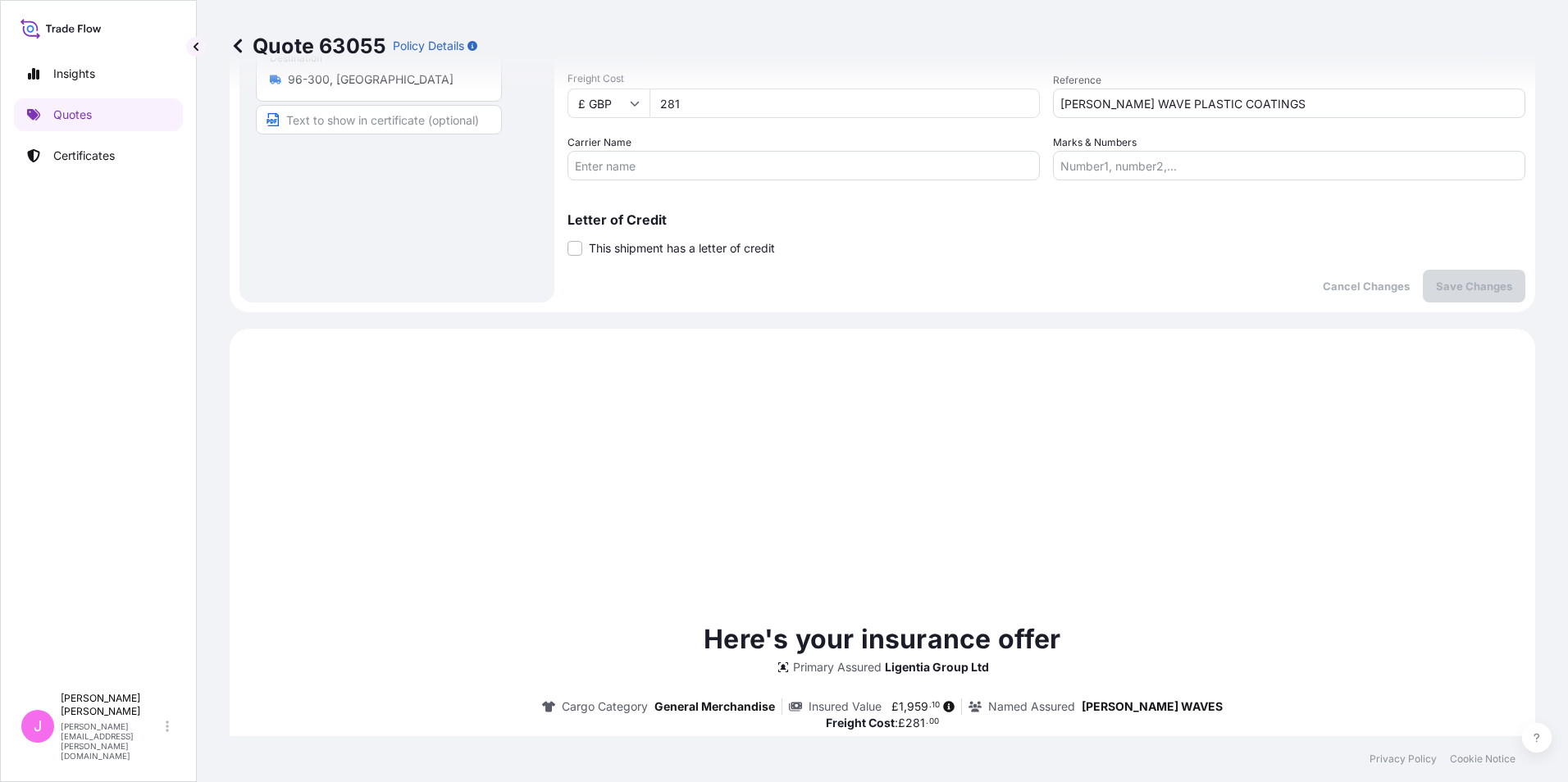
scroll to position [562, 0]
